Goal: Transaction & Acquisition: Obtain resource

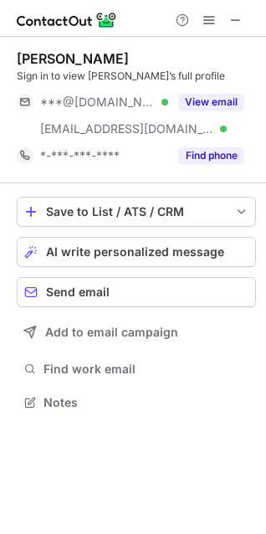
scroll to position [391, 266]
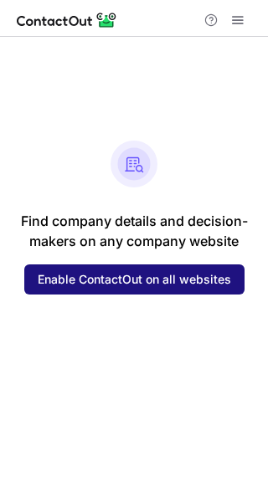
click at [146, 281] on span "Enable ContactOut on all websites" at bounding box center [134, 279] width 193 height 13
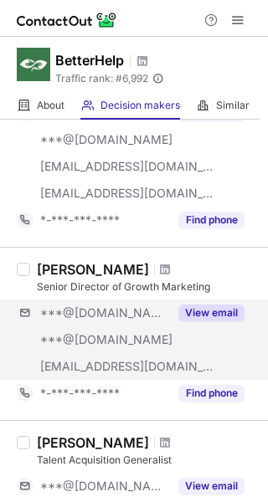
scroll to position [1171, 0]
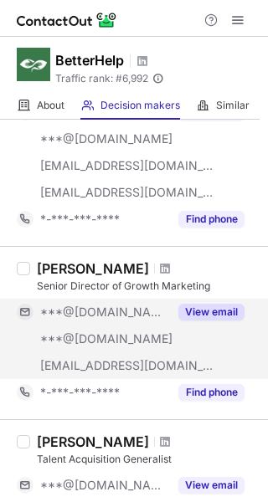
click at [211, 313] on button "View email" at bounding box center [211, 312] width 66 height 17
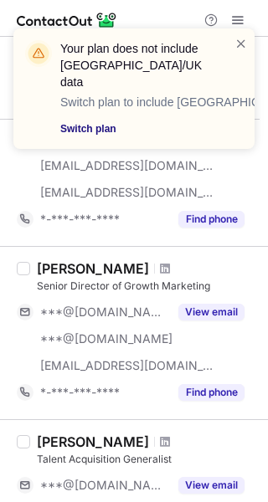
click at [91, 120] on link "Switch plan" at bounding box center [137, 128] width 154 height 17
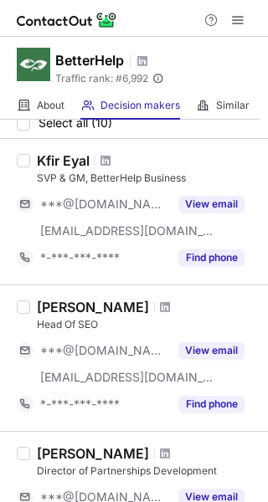
scroll to position [84, 0]
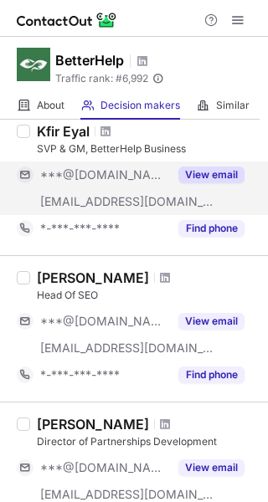
click at [197, 173] on button "View email" at bounding box center [211, 174] width 66 height 17
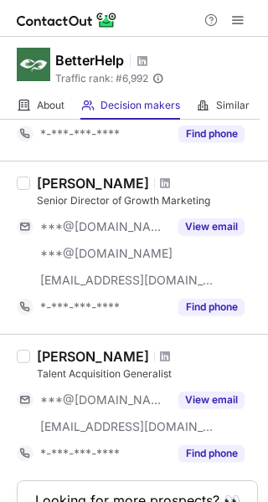
scroll to position [1255, 0]
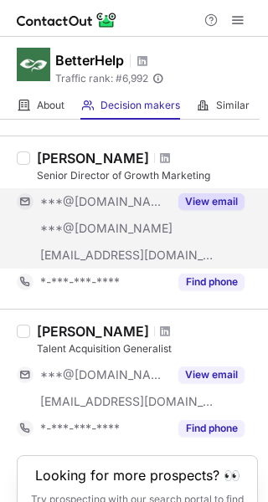
click at [199, 200] on button "View email" at bounding box center [211, 201] width 66 height 17
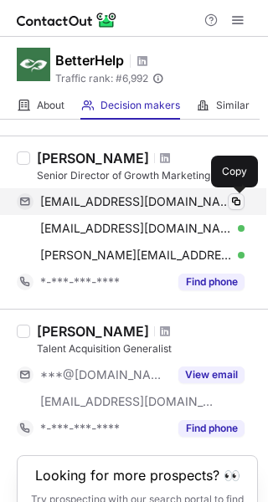
click at [234, 207] on span at bounding box center [235, 201] width 13 height 13
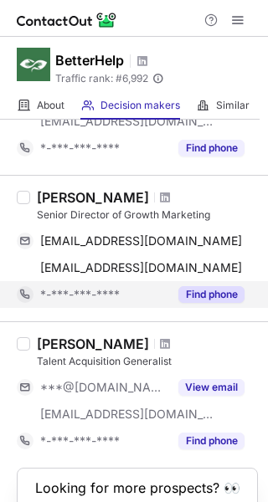
scroll to position [1255, 0]
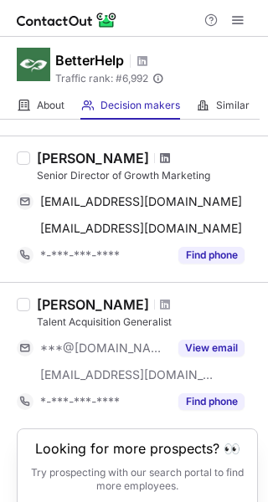
click at [170, 161] on span at bounding box center [165, 157] width 10 height 13
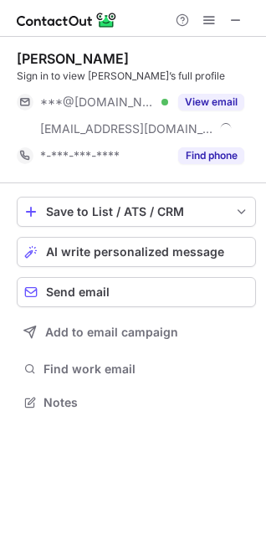
scroll to position [391, 266]
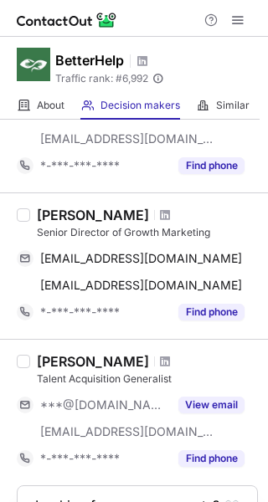
scroll to position [1057, 0]
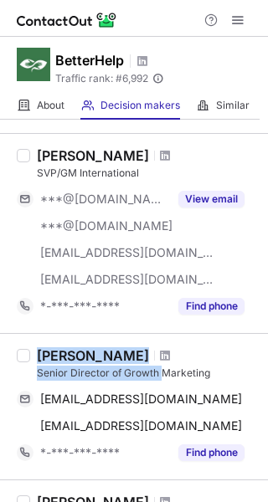
drag, startPoint x: 28, startPoint y: 371, endPoint x: 164, endPoint y: 367, distance: 135.5
click at [164, 367] on div "Brittany Clevenger Senior Director of Growth Marketing bclevenger10@gmail.com C…" at bounding box center [134, 406] width 268 height 146
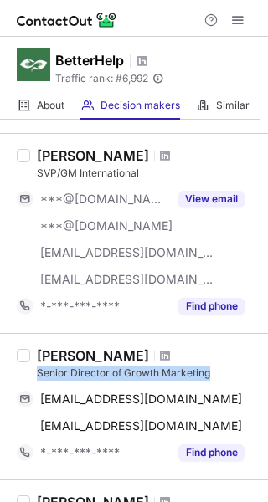
drag, startPoint x: 221, startPoint y: 376, endPoint x: 33, endPoint y: 376, distance: 188.2
click at [33, 376] on div "Brittany Clevenger Senior Director of Growth Marketing bclevenger10@gmail.com C…" at bounding box center [143, 406] width 227 height 119
copy div "Senior Director of Growth Marketing"
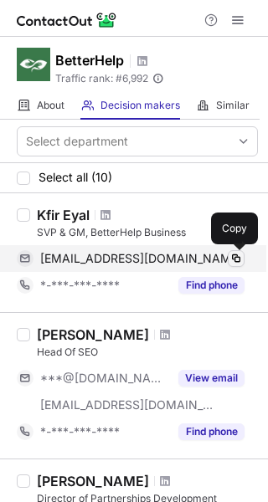
click at [236, 257] on span at bounding box center [235, 258] width 13 height 13
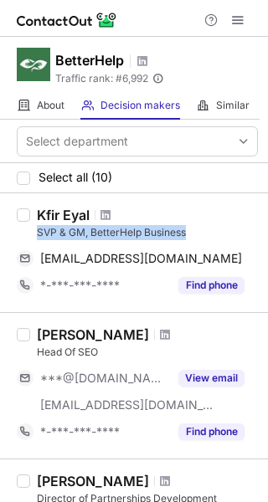
drag, startPoint x: 38, startPoint y: 237, endPoint x: 204, endPoint y: 235, distance: 165.6
click at [204, 235] on div "SVP & GM, BetterHelp Business" at bounding box center [147, 232] width 221 height 15
copy div "SVP & GM, BetterHelp Business"
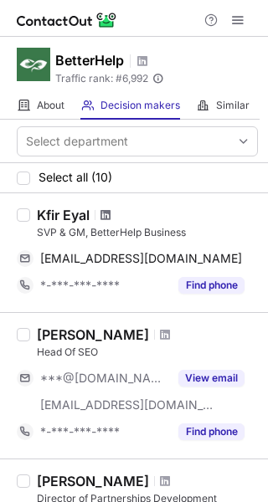
click at [110, 219] on span at bounding box center [105, 214] width 10 height 13
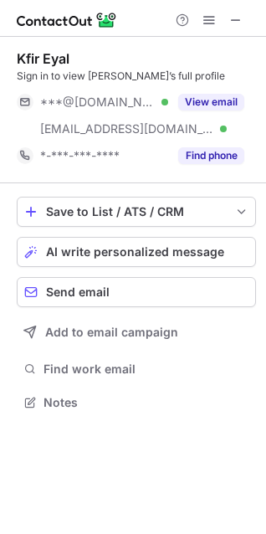
scroll to position [391, 266]
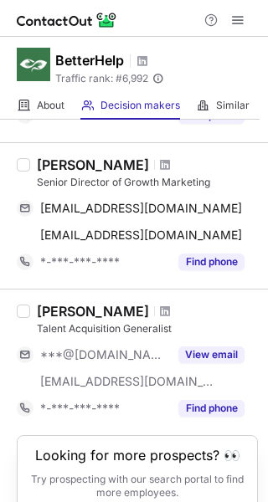
scroll to position [1308, 0]
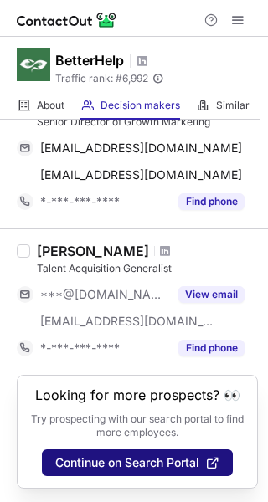
click at [132, 464] on span "Continue on Search Portal" at bounding box center [127, 462] width 144 height 13
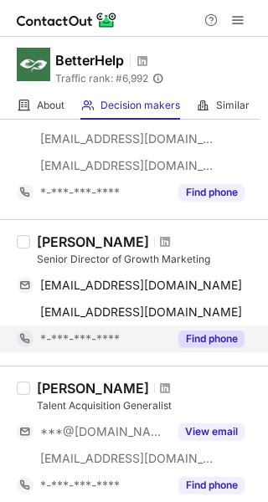
scroll to position [1255, 0]
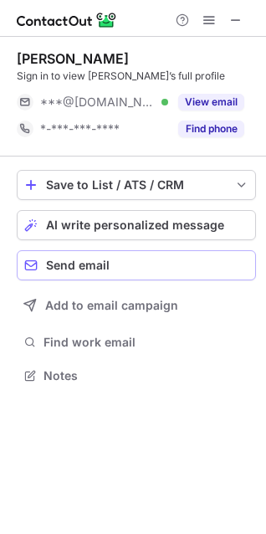
scroll to position [364, 266]
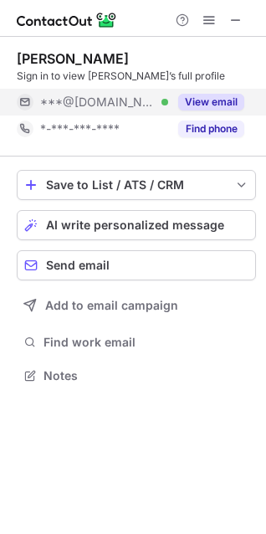
click at [200, 101] on button "View email" at bounding box center [211, 102] width 66 height 17
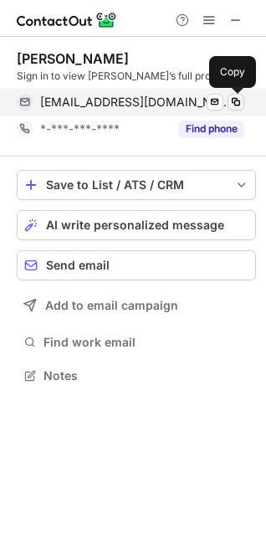
click at [236, 103] on span at bounding box center [235, 101] width 13 height 13
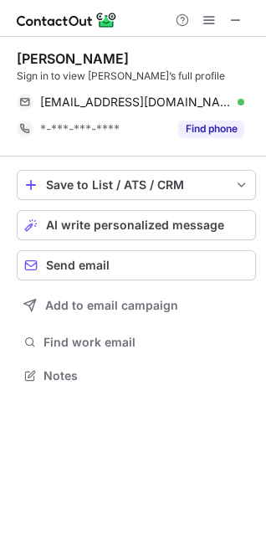
drag, startPoint x: 141, startPoint y: 24, endPoint x: 113, endPoint y: 15, distance: 29.1
click at [113, 15] on div at bounding box center [133, 18] width 266 height 37
click at [204, 19] on span at bounding box center [208, 19] width 13 height 13
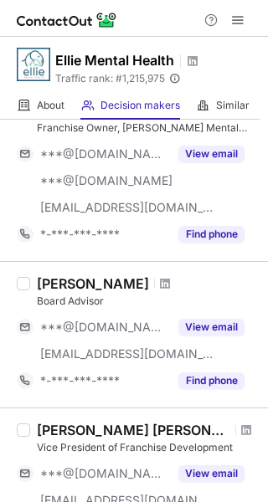
scroll to position [920, 0]
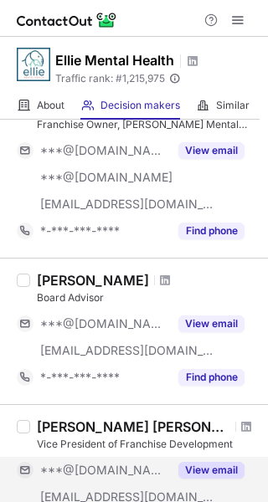
click at [218, 472] on button "View email" at bounding box center [211, 470] width 66 height 17
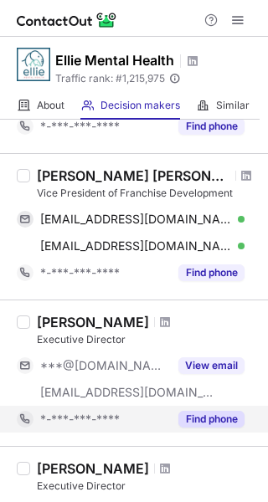
scroll to position [1087, 0]
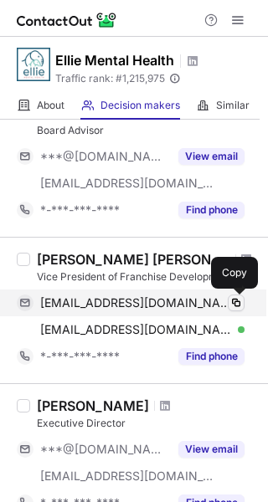
click at [238, 305] on span at bounding box center [235, 302] width 13 height 13
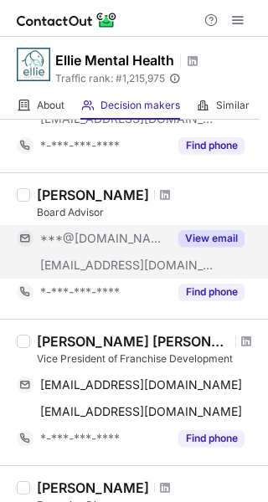
scroll to position [1087, 0]
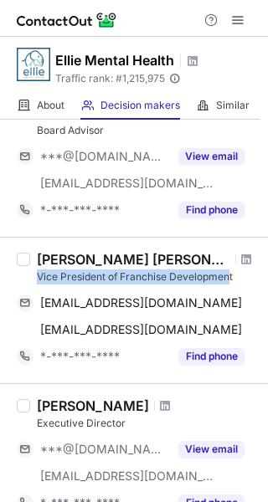
drag, startPoint x: 224, startPoint y: 276, endPoint x: 39, endPoint y: 272, distance: 184.9
click at [39, 272] on div "Vice President of Franchise Development" at bounding box center [147, 276] width 221 height 15
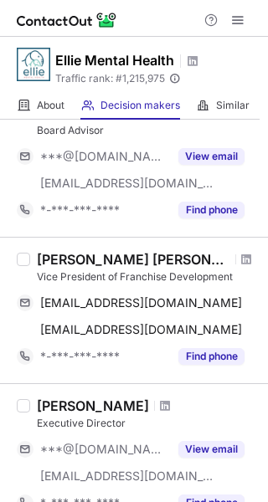
drag, startPoint x: 235, startPoint y: 268, endPoint x: 227, endPoint y: 275, distance: 10.6
click at [234, 268] on div "[PERSON_NAME] [PERSON_NAME] Vice President of Franchise Development" at bounding box center [147, 267] width 221 height 33
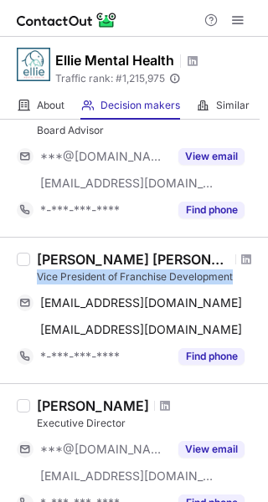
drag, startPoint x: 238, startPoint y: 276, endPoint x: 14, endPoint y: 296, distance: 224.2
click at [34, 284] on div "[PERSON_NAME] [PERSON_NAME] Vice President of Franchise Development [EMAIL_ADDR…" at bounding box center [143, 310] width 227 height 119
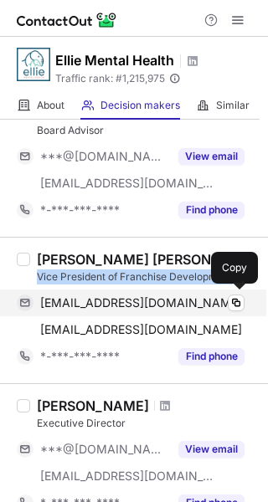
copy div "Vice President of Franchise Development"
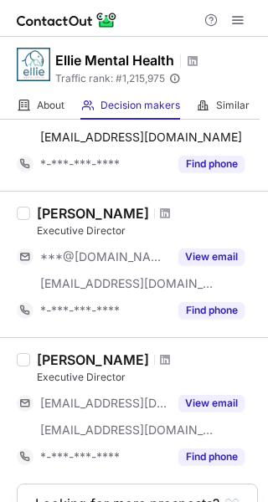
scroll to position [1171, 0]
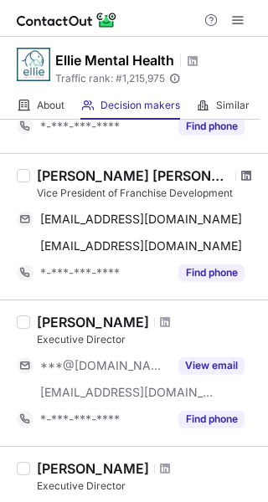
click at [241, 175] on span at bounding box center [246, 175] width 10 height 13
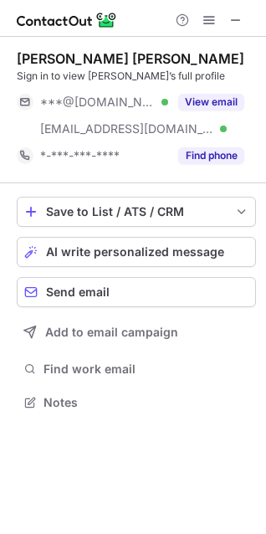
scroll to position [391, 266]
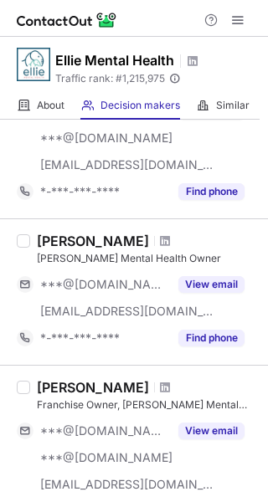
scroll to position [669, 0]
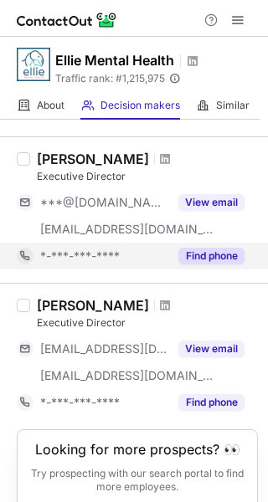
scroll to position [1305, 0]
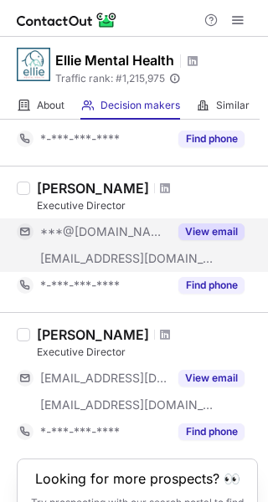
click at [212, 228] on button "View email" at bounding box center [211, 231] width 66 height 17
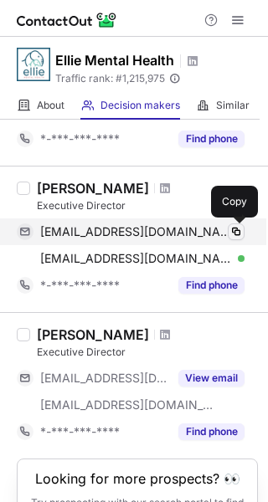
click at [239, 227] on span at bounding box center [235, 231] width 13 height 13
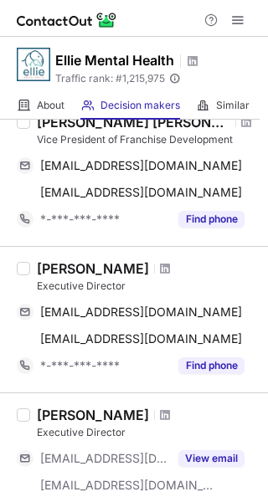
scroll to position [1221, 0]
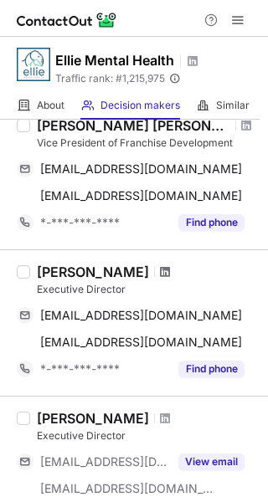
click at [160, 272] on span at bounding box center [165, 271] width 10 height 13
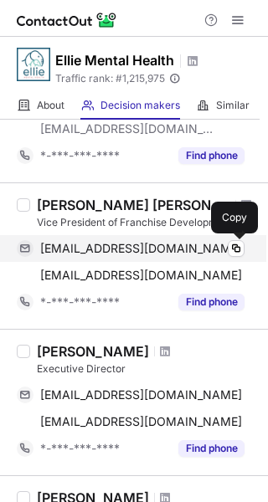
scroll to position [1137, 0]
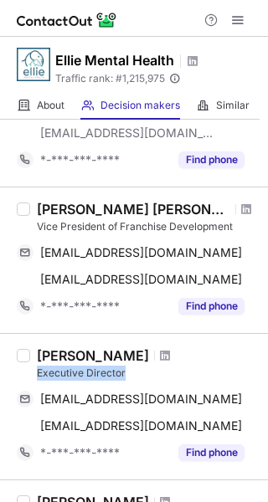
drag, startPoint x: 113, startPoint y: 373, endPoint x: 30, endPoint y: 368, distance: 83.0
click at [30, 368] on div "Jeremy Miller Executive Director millerjeremyross@gmail.com Copy jmiller@elliem…" at bounding box center [143, 406] width 227 height 119
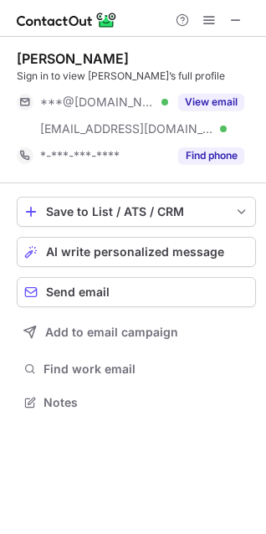
scroll to position [391, 266]
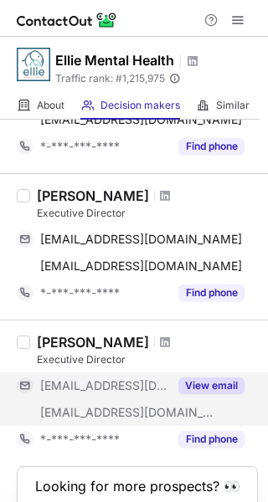
scroll to position [1388, 0]
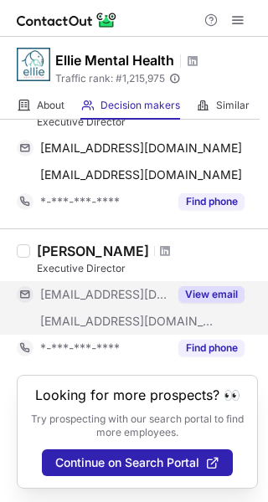
click at [204, 297] on button "View email" at bounding box center [211, 294] width 66 height 17
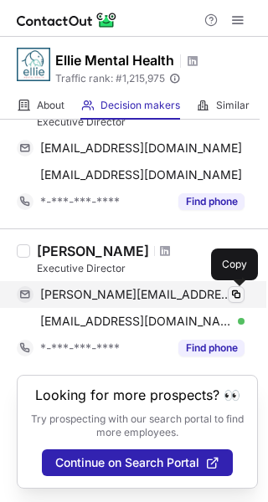
click at [232, 293] on span at bounding box center [235, 294] width 13 height 13
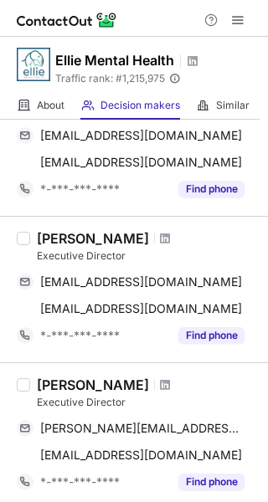
scroll to position [1388, 0]
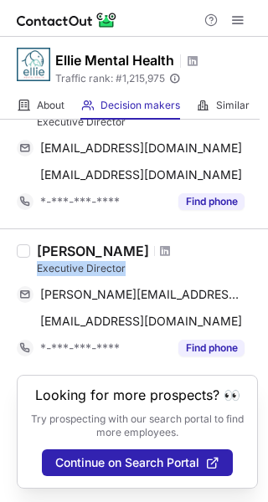
drag, startPoint x: 122, startPoint y: 268, endPoint x: 36, endPoint y: 262, distance: 86.3
click at [36, 262] on div "[PERSON_NAME] Executive Director [PERSON_NAME][EMAIL_ADDRESS][PERSON_NAME][DOMA…" at bounding box center [143, 302] width 227 height 119
copy div "Executive Director"
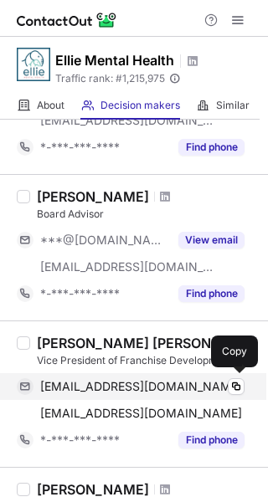
scroll to position [1388, 0]
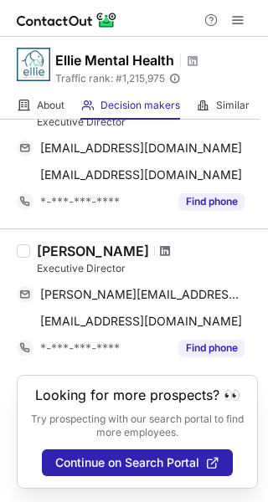
click at [160, 253] on span at bounding box center [165, 250] width 10 height 13
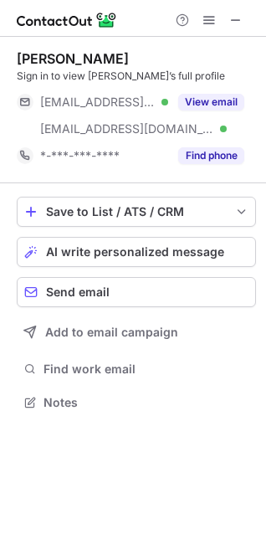
scroll to position [391, 266]
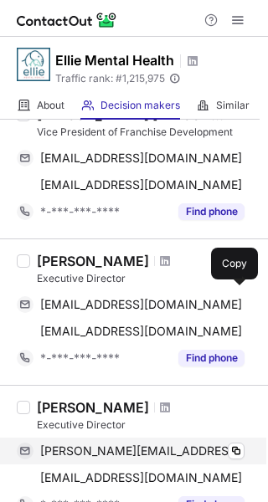
scroll to position [1388, 0]
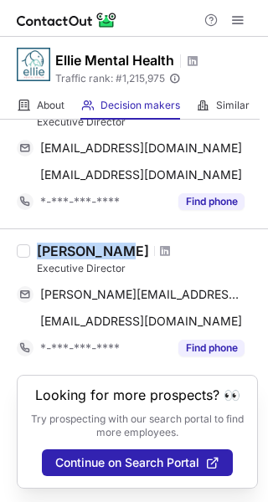
drag, startPoint x: 118, startPoint y: 248, endPoint x: 40, endPoint y: 246, distance: 77.8
click at [40, 247] on div "Jacob Henry" at bounding box center [93, 251] width 112 height 17
copy div "Jacob Henry"
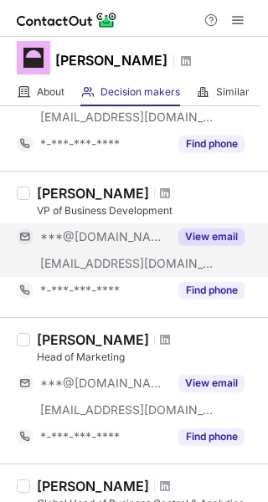
scroll to position [502, 0]
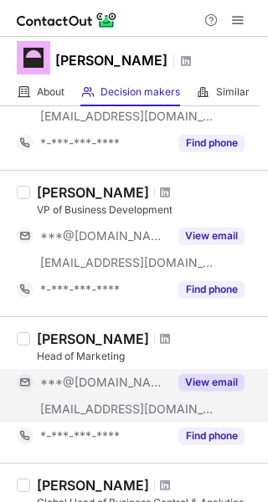
click at [219, 380] on button "View email" at bounding box center [211, 382] width 66 height 17
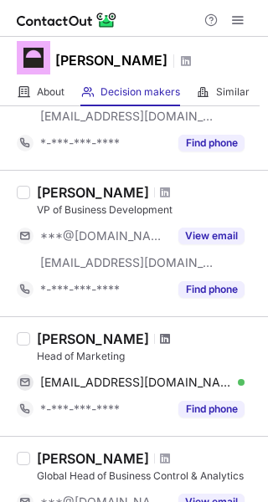
click at [170, 341] on span at bounding box center [165, 338] width 10 height 13
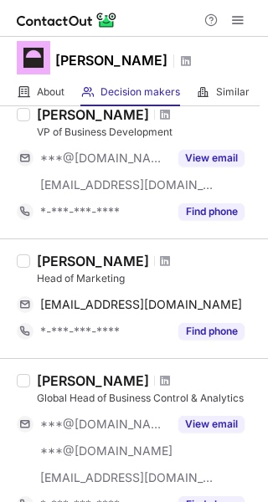
scroll to position [585, 0]
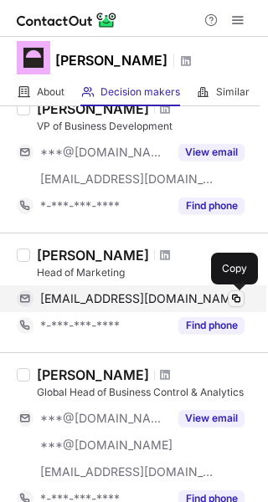
click at [234, 301] on span at bounding box center [235, 298] width 13 height 13
click at [238, 294] on span at bounding box center [235, 298] width 13 height 13
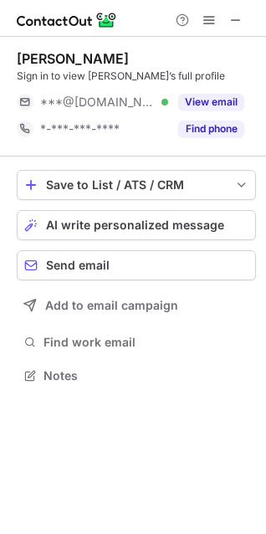
scroll to position [364, 266]
drag, startPoint x: 186, startPoint y: 54, endPoint x: 155, endPoint y: 241, distance: 189.1
click at [6, 62] on div "Victor Haag Salomonsson Sign in to view Victor’s full profile ***@gmail.com Ver…" at bounding box center [133, 219] width 266 height 364
copy div "Victor Haag Salomonsson"
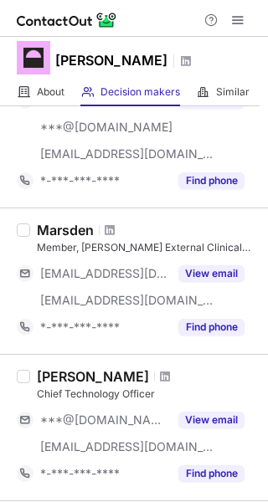
scroll to position [1321, 0]
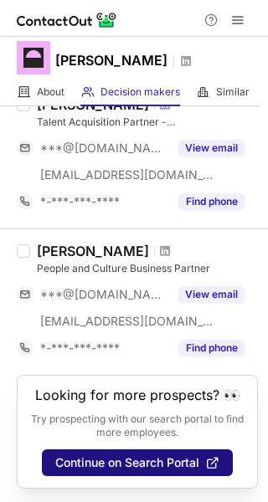
click at [169, 466] on span "Continue on Search Portal" at bounding box center [127, 462] width 144 height 13
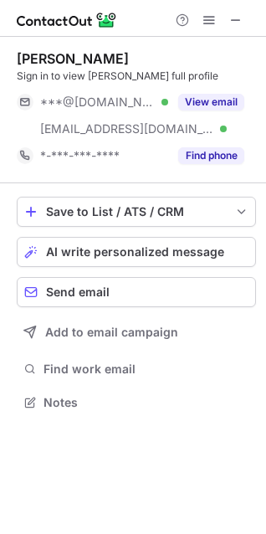
scroll to position [391, 266]
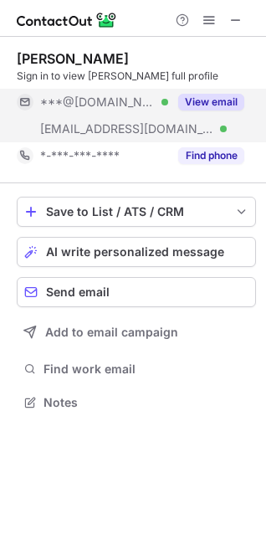
click at [200, 105] on button "View email" at bounding box center [211, 102] width 66 height 17
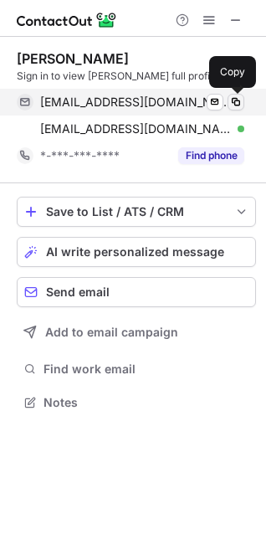
click at [233, 100] on span at bounding box center [235, 101] width 13 height 13
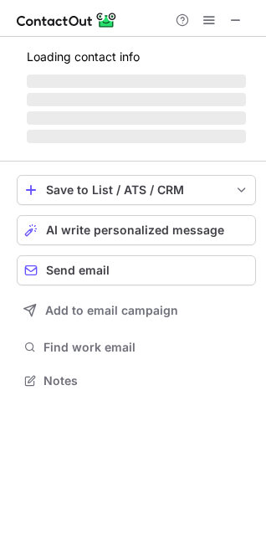
scroll to position [364, 266]
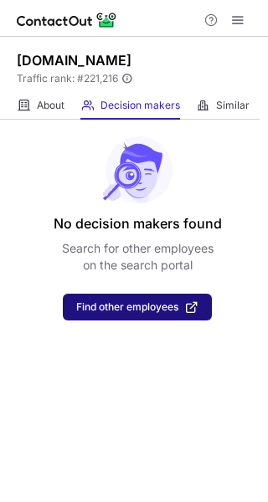
click at [131, 311] on span "Find other employees" at bounding box center [127, 307] width 102 height 12
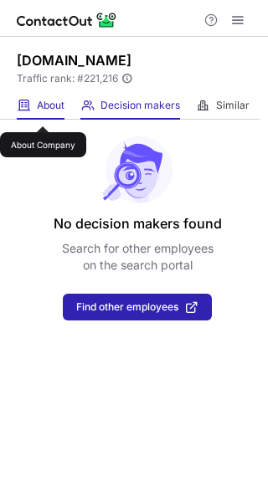
click at [43, 111] on span "About" at bounding box center [51, 105] width 28 height 13
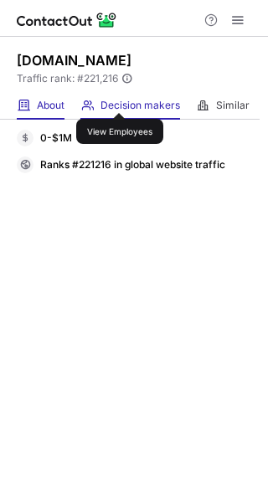
click at [120, 99] on span "Decision makers" at bounding box center [139, 105] width 79 height 13
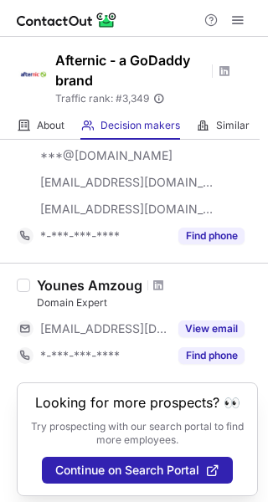
scroll to position [596, 0]
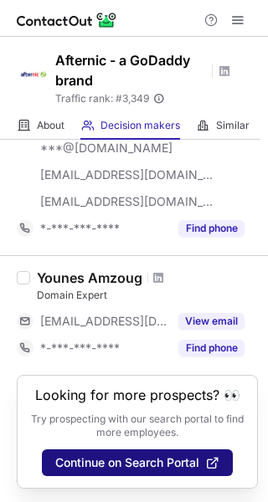
click at [157, 467] on span "Continue on Search Portal" at bounding box center [127, 462] width 144 height 13
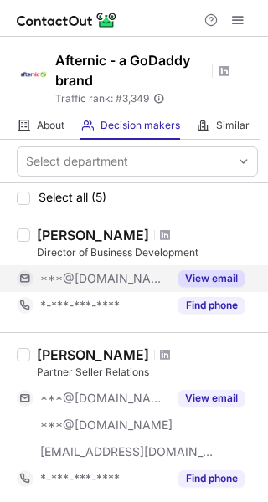
click at [197, 278] on button "View email" at bounding box center [211, 278] width 66 height 17
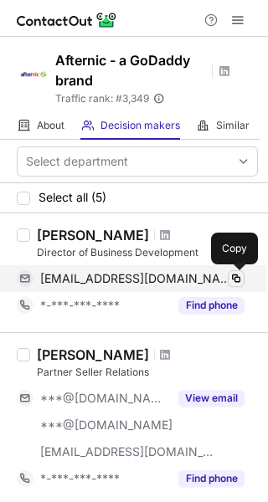
click at [237, 279] on span at bounding box center [235, 278] width 13 height 13
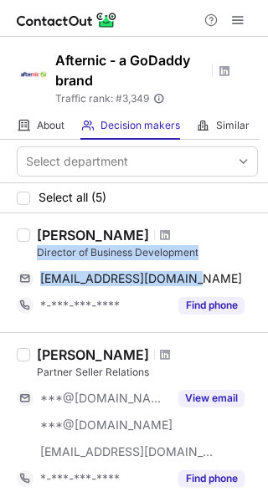
drag, startPoint x: 35, startPoint y: 253, endPoint x: 199, endPoint y: 256, distance: 163.9
click at [207, 261] on div "[PERSON_NAME] Director of Business Development [EMAIL_ADDRESS][DOMAIN_NAME] Cop…" at bounding box center [143, 273] width 227 height 92
click at [197, 253] on div "Director of Business Development" at bounding box center [147, 252] width 221 height 15
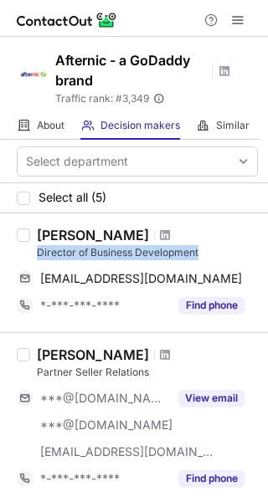
drag, startPoint x: 197, startPoint y: 253, endPoint x: 43, endPoint y: 253, distance: 153.9
click at [43, 253] on div "Director of Business Development" at bounding box center [147, 252] width 221 height 15
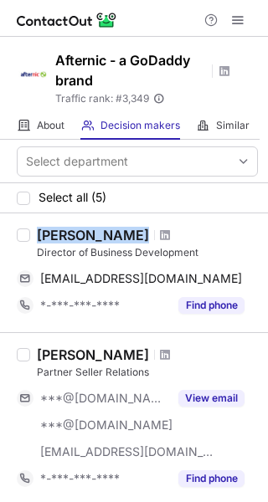
drag, startPoint x: 135, startPoint y: 231, endPoint x: 53, endPoint y: 247, distance: 83.5
click at [38, 234] on div "[PERSON_NAME]" at bounding box center [147, 235] width 221 height 17
copy div "[PERSON_NAME]"
click at [160, 234] on span at bounding box center [165, 234] width 10 height 13
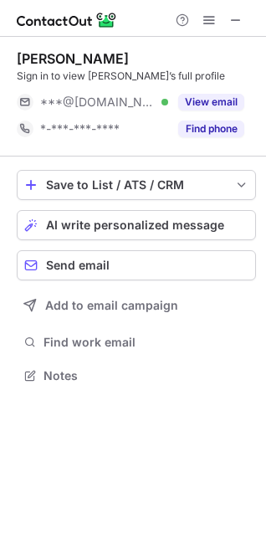
scroll to position [364, 266]
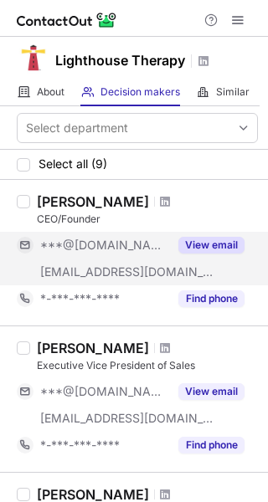
click at [210, 237] on button "View email" at bounding box center [211, 245] width 66 height 17
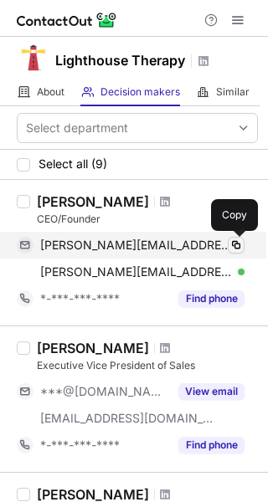
click at [236, 247] on span at bounding box center [235, 244] width 13 height 13
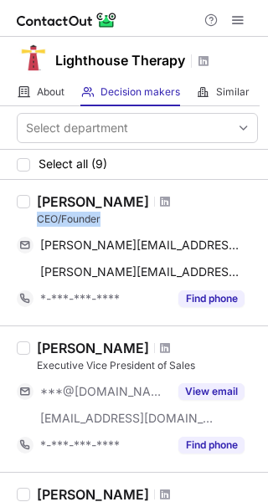
drag, startPoint x: 103, startPoint y: 215, endPoint x: 32, endPoint y: 223, distance: 71.6
click at [32, 223] on div "[PERSON_NAME] [PERSON_NAME]/Founder [PERSON_NAME][EMAIL_ADDRESS][PERSON_NAME][D…" at bounding box center [143, 252] width 227 height 119
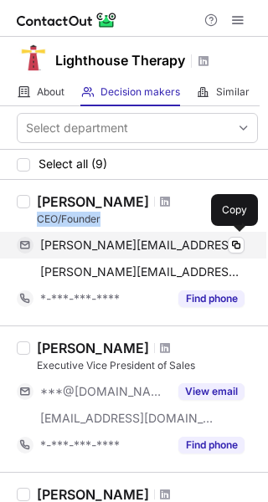
copy div "CEO/Founder"
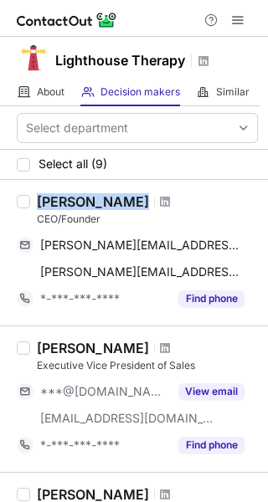
drag, startPoint x: 132, startPoint y: 201, endPoint x: 62, endPoint y: 192, distance: 70.9
click at [38, 200] on div "[PERSON_NAME]" at bounding box center [93, 201] width 112 height 17
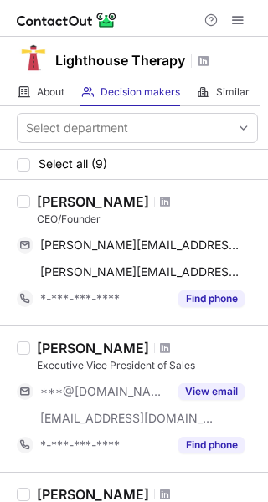
drag, startPoint x: 135, startPoint y: 197, endPoint x: 110, endPoint y: 197, distance: 25.9
click at [154, 200] on div at bounding box center [165, 202] width 23 height 10
drag, startPoint x: 135, startPoint y: 202, endPoint x: 50, endPoint y: 202, distance: 85.3
click at [33, 197] on div "[PERSON_NAME] [PERSON_NAME]/Founder [PERSON_NAME][EMAIL_ADDRESS][PERSON_NAME][D…" at bounding box center [143, 252] width 227 height 119
copy div "[PERSON_NAME]"
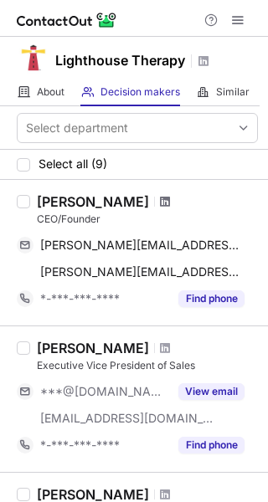
click at [160, 201] on span at bounding box center [165, 201] width 10 height 13
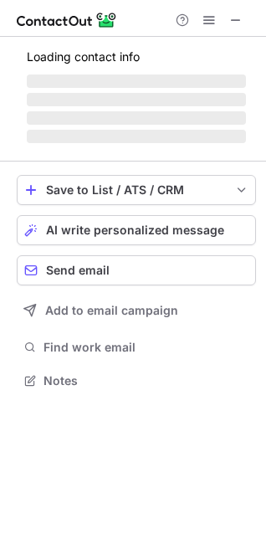
scroll to position [391, 266]
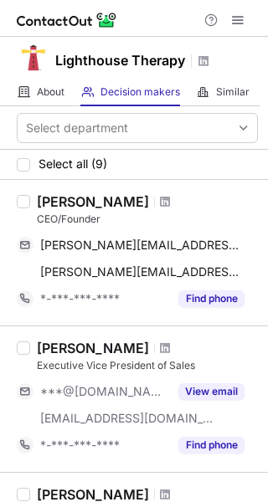
click at [154, 201] on div at bounding box center [165, 202] width 23 height 10
click at [160, 205] on span at bounding box center [165, 201] width 10 height 13
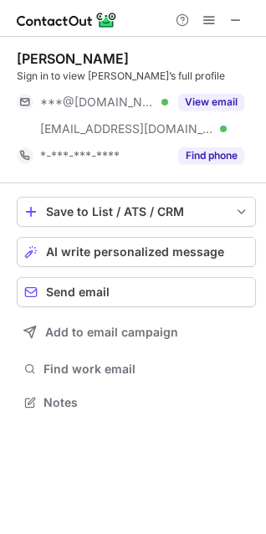
scroll to position [391, 266]
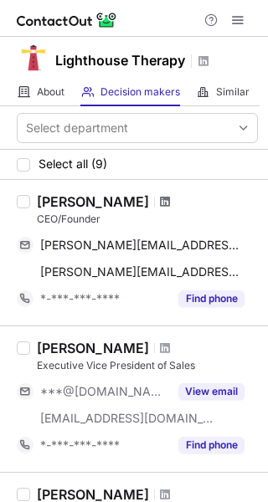
click at [160, 204] on span at bounding box center [165, 201] width 10 height 13
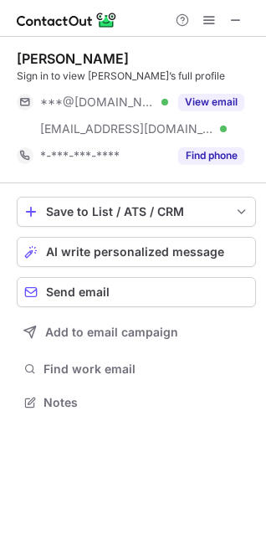
scroll to position [391, 266]
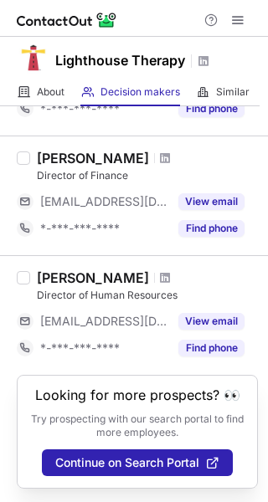
scroll to position [958, 0]
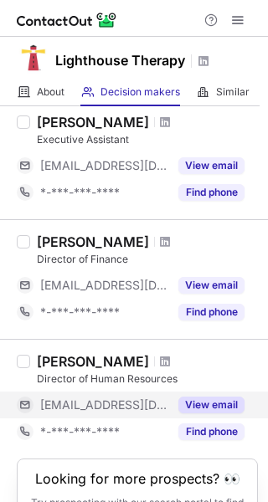
click at [207, 408] on button "View email" at bounding box center [211, 404] width 66 height 17
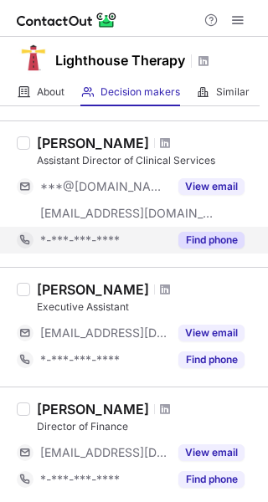
scroll to position [623, 0]
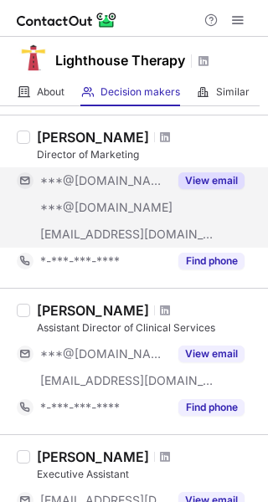
click at [204, 182] on button "View email" at bounding box center [211, 180] width 66 height 17
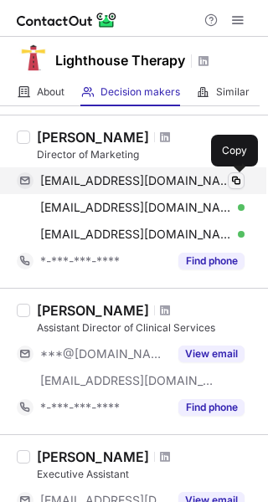
click at [231, 184] on span at bounding box center [235, 180] width 13 height 13
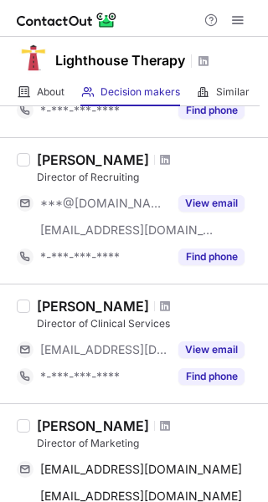
scroll to position [502, 0]
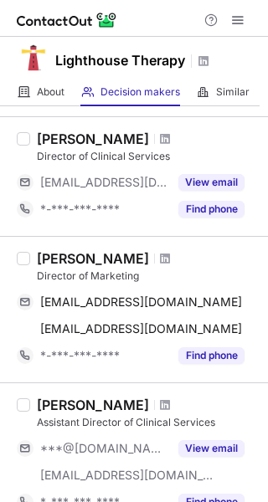
drag, startPoint x: 161, startPoint y: 259, endPoint x: 151, endPoint y: 255, distance: 11.6
click at [154, 255] on div at bounding box center [165, 258] width 23 height 10
click at [162, 259] on span at bounding box center [165, 258] width 10 height 13
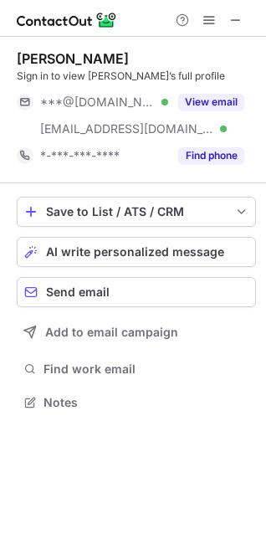
scroll to position [391, 266]
click at [248, 17] on div at bounding box center [209, 20] width 80 height 20
click at [226, 15] on button at bounding box center [236, 20] width 20 height 20
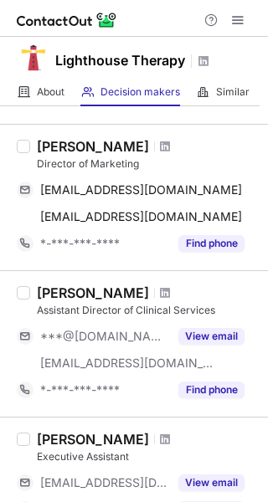
scroll to position [585, 0]
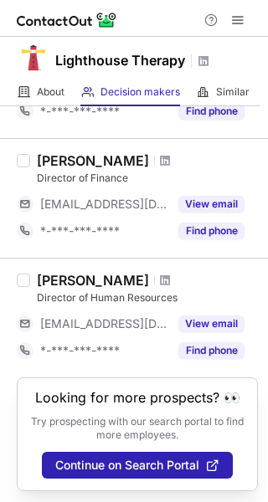
scroll to position [1015, 0]
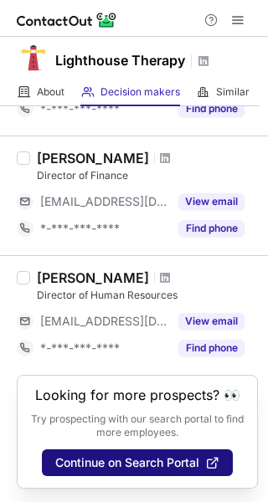
click at [165, 461] on span "Continue on Search Portal" at bounding box center [127, 462] width 144 height 13
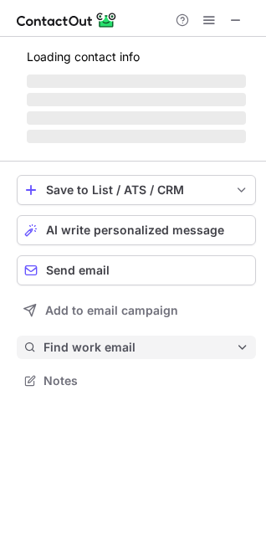
scroll to position [364, 266]
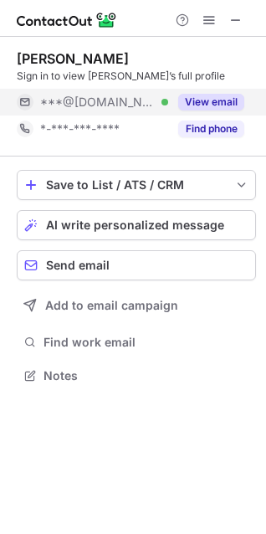
click at [199, 104] on button "View email" at bounding box center [211, 102] width 66 height 17
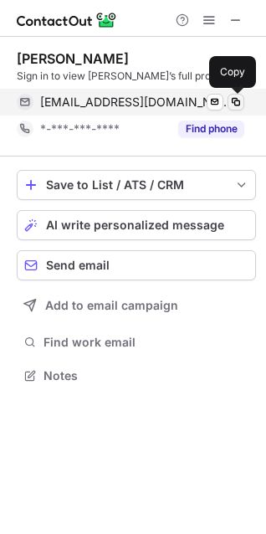
click at [241, 100] on span at bounding box center [235, 101] width 13 height 13
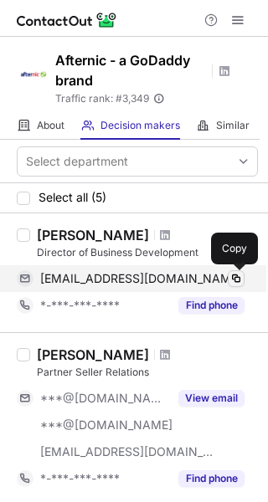
click at [235, 282] on span at bounding box center [235, 278] width 13 height 13
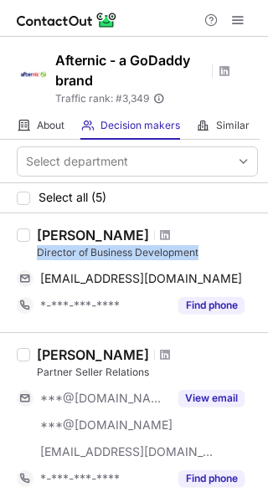
drag, startPoint x: 175, startPoint y: 256, endPoint x: 31, endPoint y: 258, distance: 143.9
click at [31, 258] on div "[PERSON_NAME] Director of Business Development [EMAIL_ADDRESS][DOMAIN_NAME] Cop…" at bounding box center [143, 273] width 227 height 92
copy div "Director of Business Development"
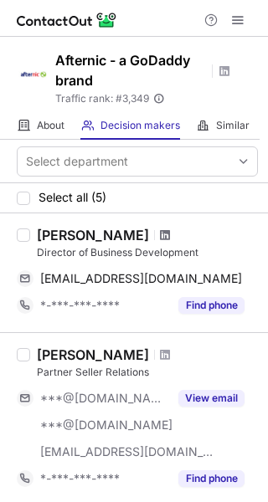
click at [160, 234] on span at bounding box center [165, 234] width 10 height 13
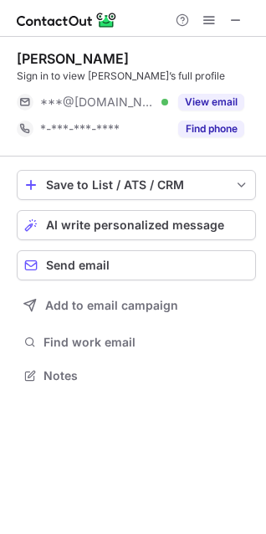
scroll to position [364, 266]
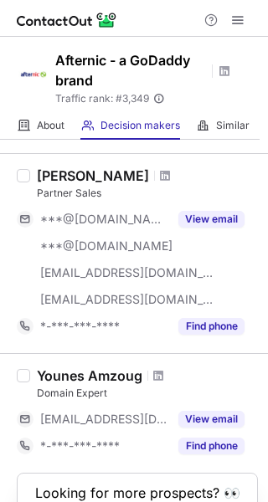
scroll to position [596, 0]
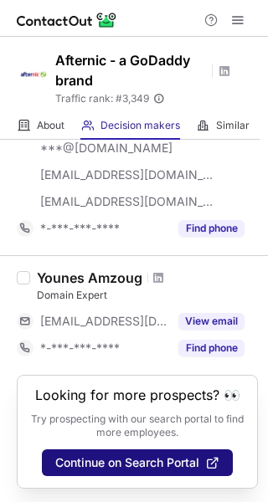
click at [156, 456] on span "Continue on Search Portal" at bounding box center [127, 462] width 144 height 13
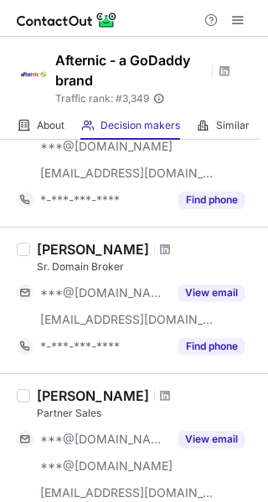
scroll to position [251, 0]
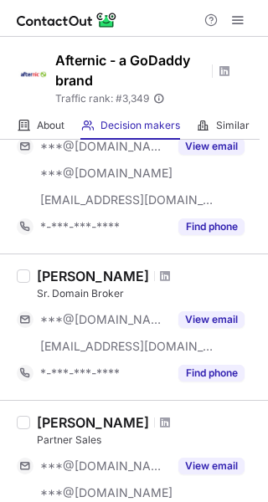
scroll to position [251, 0]
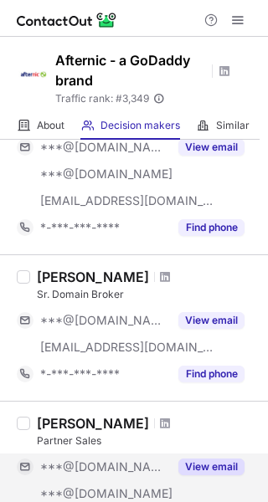
click at [199, 470] on button "View email" at bounding box center [211, 466] width 66 height 17
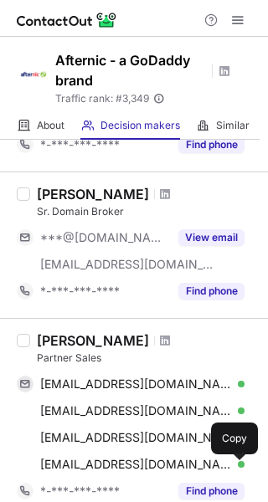
scroll to position [335, 0]
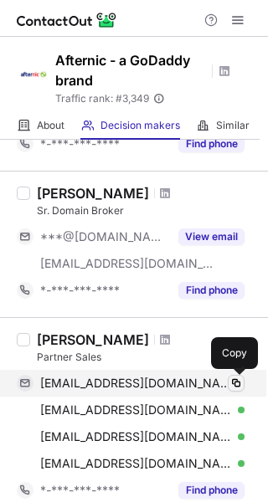
click at [235, 381] on span at bounding box center [235, 382] width 13 height 13
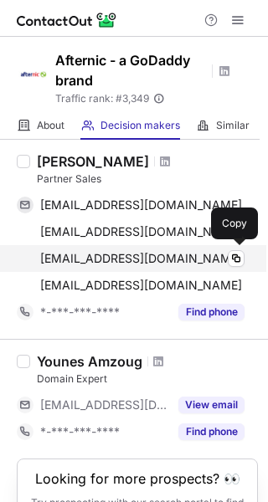
scroll to position [429, 0]
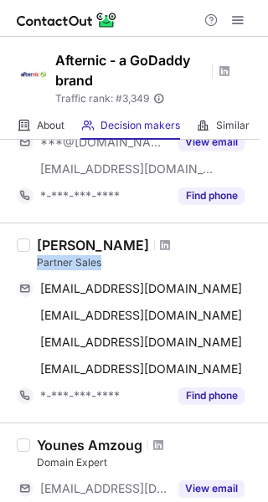
drag, startPoint x: 103, startPoint y: 262, endPoint x: 85, endPoint y: 279, distance: 24.8
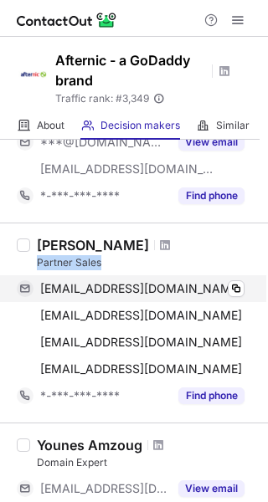
click at [36, 268] on div "[PERSON_NAME] Partner Sales [EMAIL_ADDRESS][DOMAIN_NAME] Copy [EMAIL_ADDRESS][D…" at bounding box center [143, 323] width 227 height 172
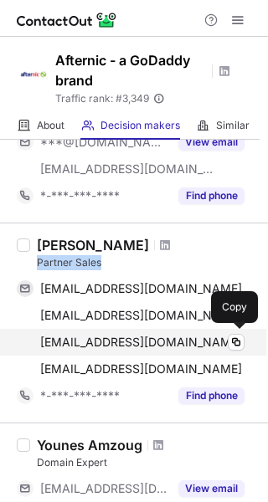
scroll to position [345, 0]
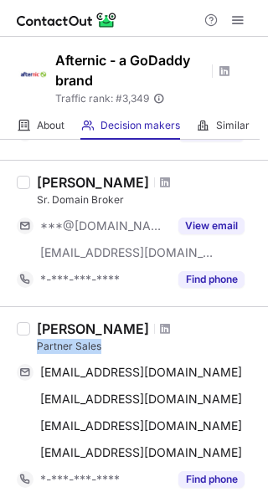
click at [164, 340] on div "Partner Sales" at bounding box center [147, 346] width 221 height 15
drag, startPoint x: 106, startPoint y: 345, endPoint x: 32, endPoint y: 349, distance: 74.6
click at [35, 350] on div "[PERSON_NAME] Partner Sales [EMAIL_ADDRESS][DOMAIN_NAME] Copy [EMAIL_ADDRESS][D…" at bounding box center [143, 406] width 227 height 172
copy div "Partner Sales"
click at [160, 322] on span at bounding box center [165, 328] width 10 height 13
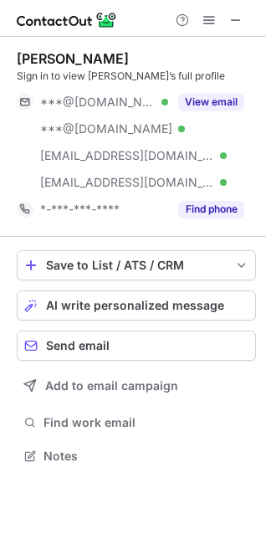
scroll to position [444, 266]
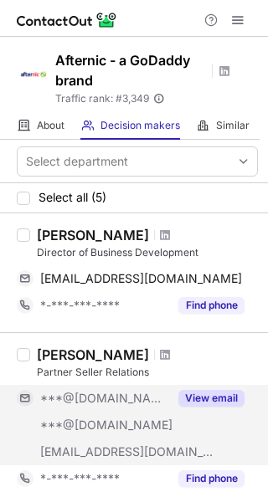
click at [209, 396] on button "View email" at bounding box center [211, 398] width 66 height 17
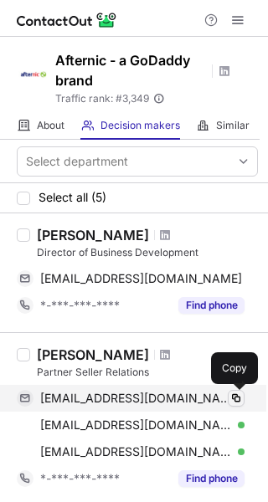
click at [231, 399] on span at bounding box center [235, 397] width 13 height 13
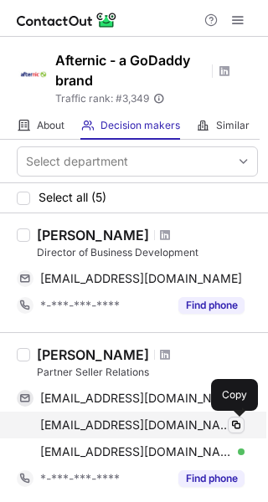
click at [234, 425] on span at bounding box center [235, 424] width 13 height 13
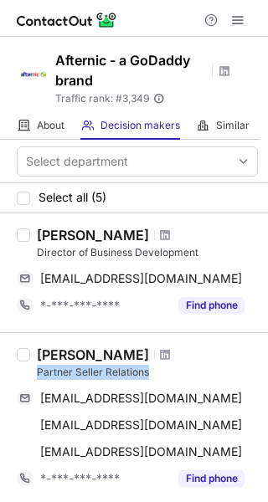
drag, startPoint x: 139, startPoint y: 371, endPoint x: 53, endPoint y: 368, distance: 86.2
click at [34, 371] on div "[PERSON_NAME] Partner Seller Relations [EMAIL_ADDRESS][DOMAIN_NAME] Copy [EMAIL…" at bounding box center [143, 419] width 227 height 146
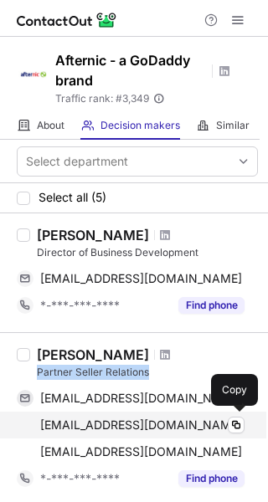
copy div "Partner Seller Relations"
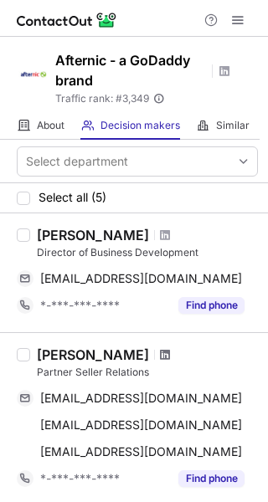
click at [160, 353] on span at bounding box center [165, 354] width 10 height 13
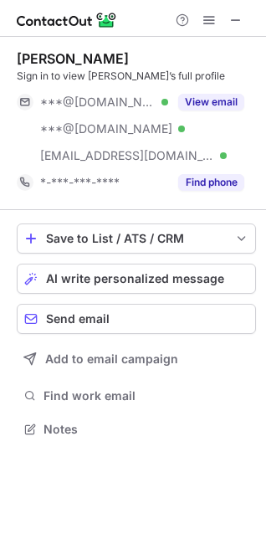
scroll to position [417, 266]
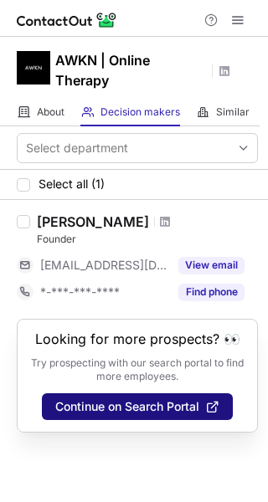
click at [105, 401] on button "Continue on Search Portal" at bounding box center [137, 406] width 191 height 27
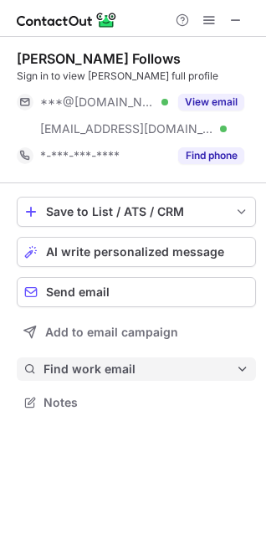
scroll to position [391, 266]
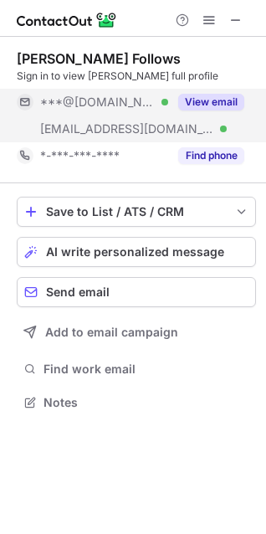
click at [209, 110] on button "View email" at bounding box center [211, 102] width 66 height 17
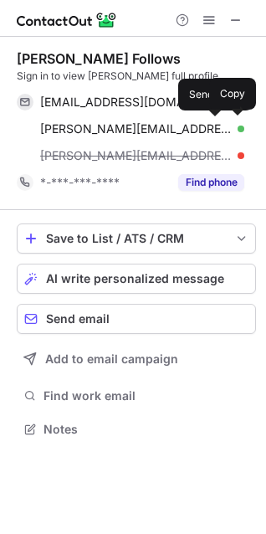
scroll to position [417, 266]
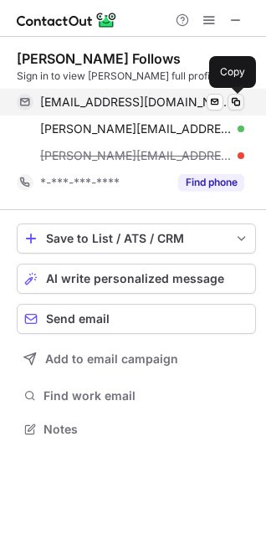
click at [235, 104] on span at bounding box center [235, 101] width 13 height 13
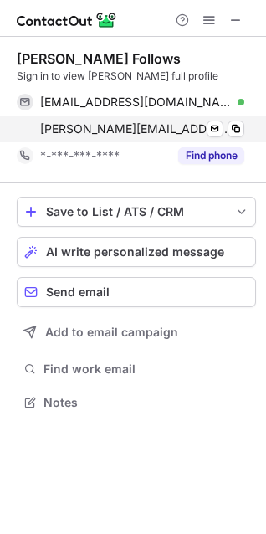
scroll to position [391, 266]
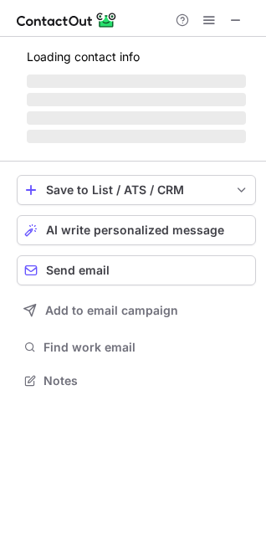
scroll to position [406, 266]
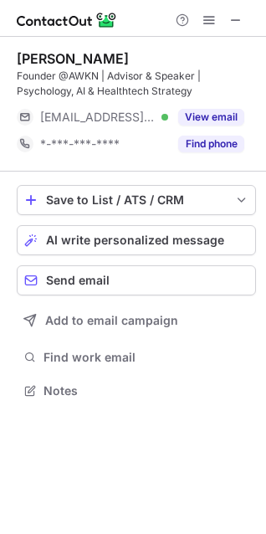
scroll to position [379, 266]
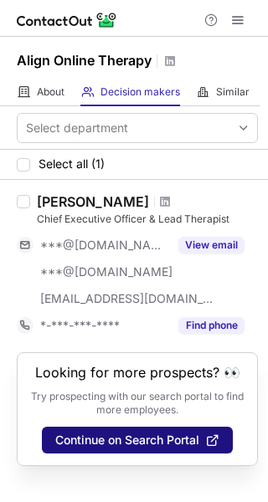
click at [158, 433] on span "Continue on Search Portal" at bounding box center [127, 439] width 144 height 13
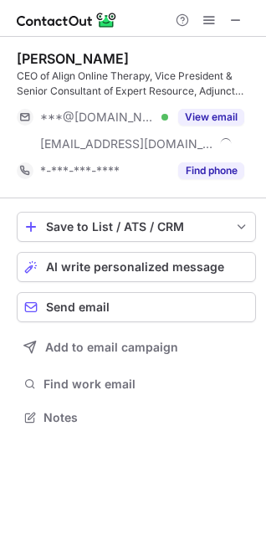
scroll to position [406, 266]
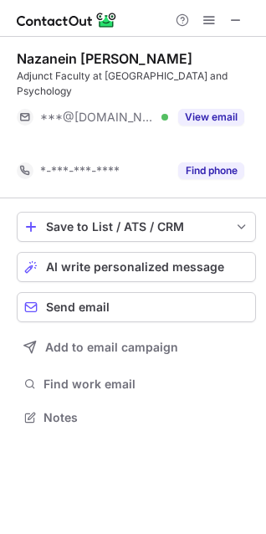
scroll to position [379, 266]
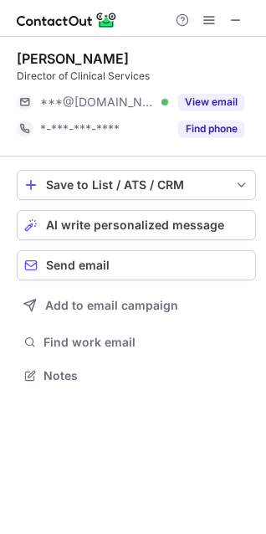
scroll to position [364, 266]
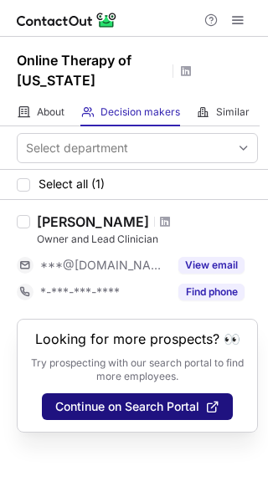
click at [145, 400] on span "Continue on Search Portal" at bounding box center [127, 406] width 144 height 13
